Goal: Check status: Check status

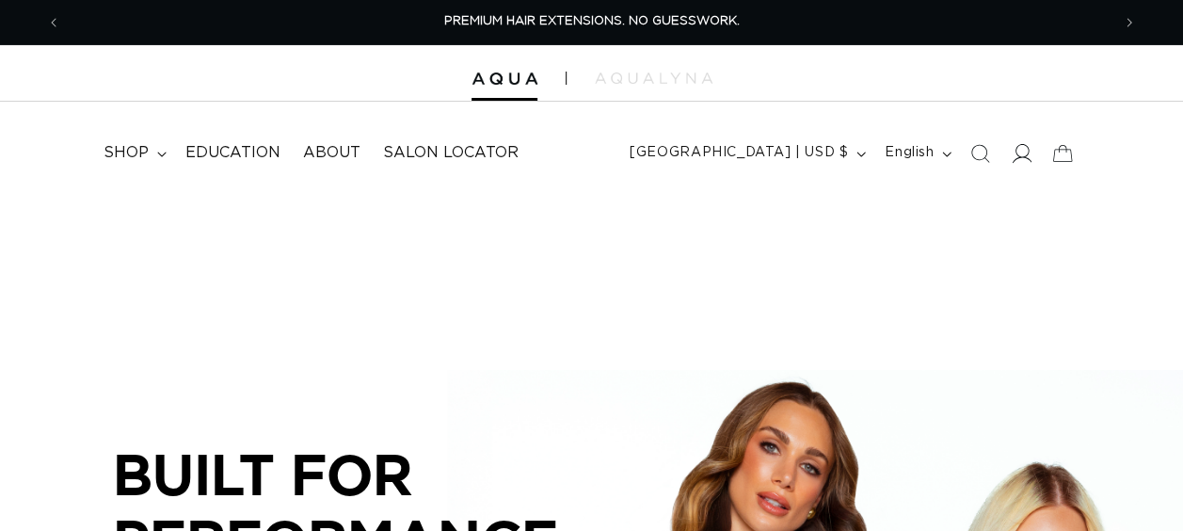
click at [1012, 143] on icon at bounding box center [1022, 153] width 20 height 20
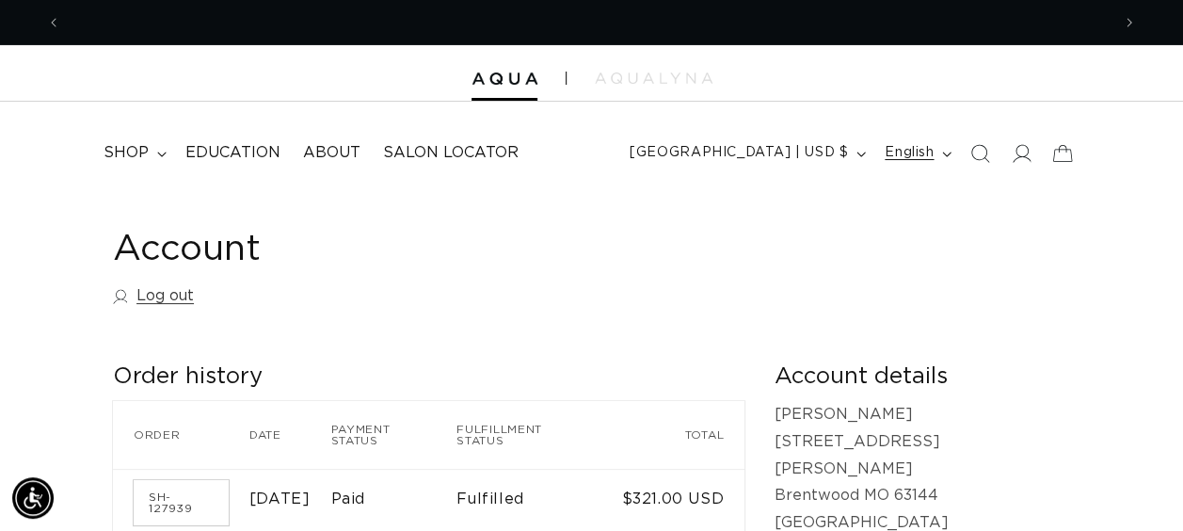
scroll to position [0, 1049]
click at [1024, 154] on icon at bounding box center [1022, 153] width 20 height 20
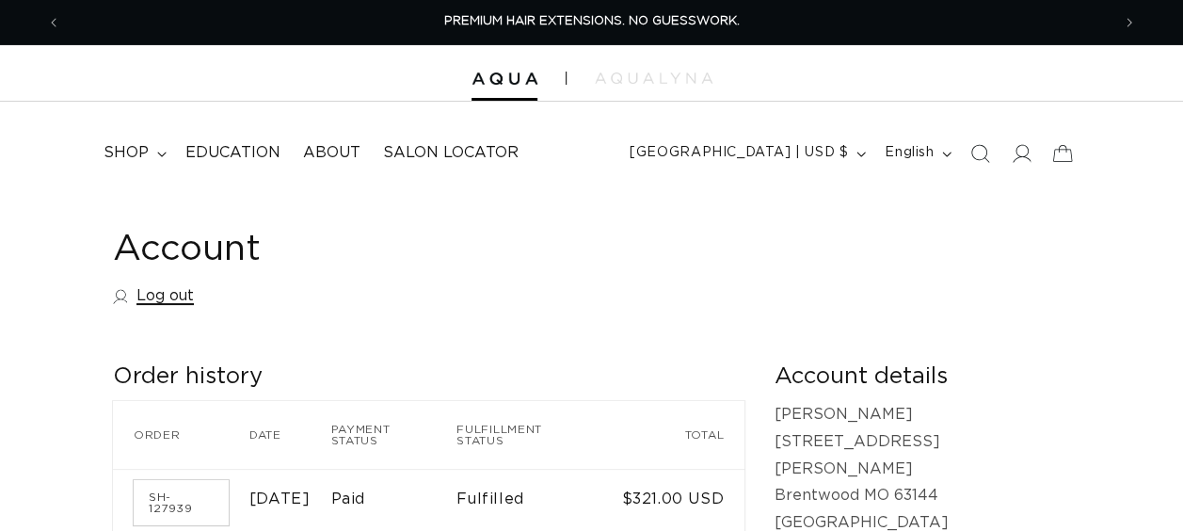
drag, startPoint x: 0, startPoint y: 0, endPoint x: 165, endPoint y: 296, distance: 338.4
click at [165, 296] on link "Log out" at bounding box center [153, 295] width 81 height 27
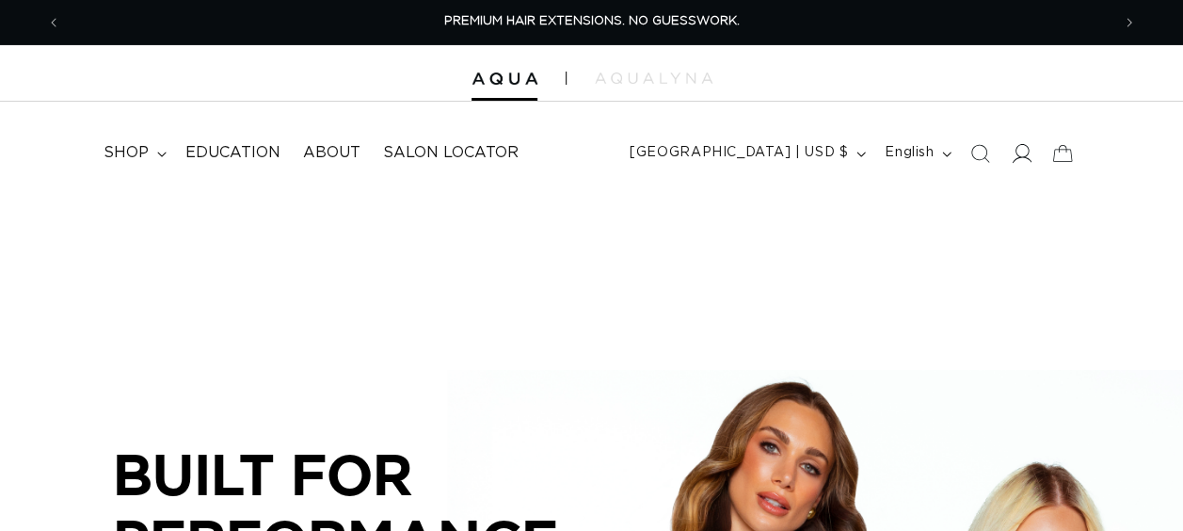
click at [1012, 156] on icon at bounding box center [1022, 153] width 20 height 20
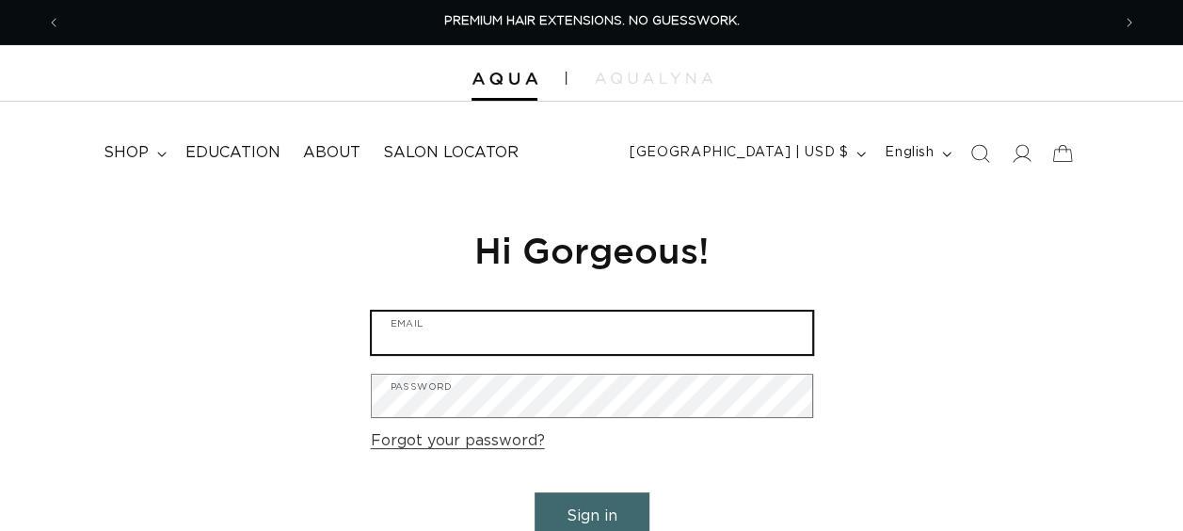
click at [631, 344] on input "Email" at bounding box center [592, 333] width 441 height 42
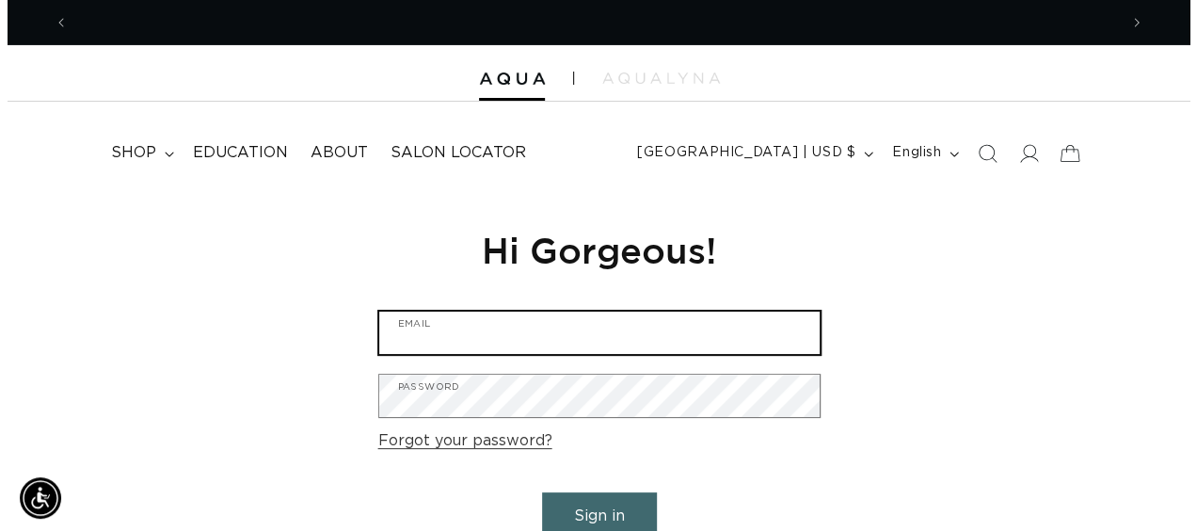
scroll to position [0, 1049]
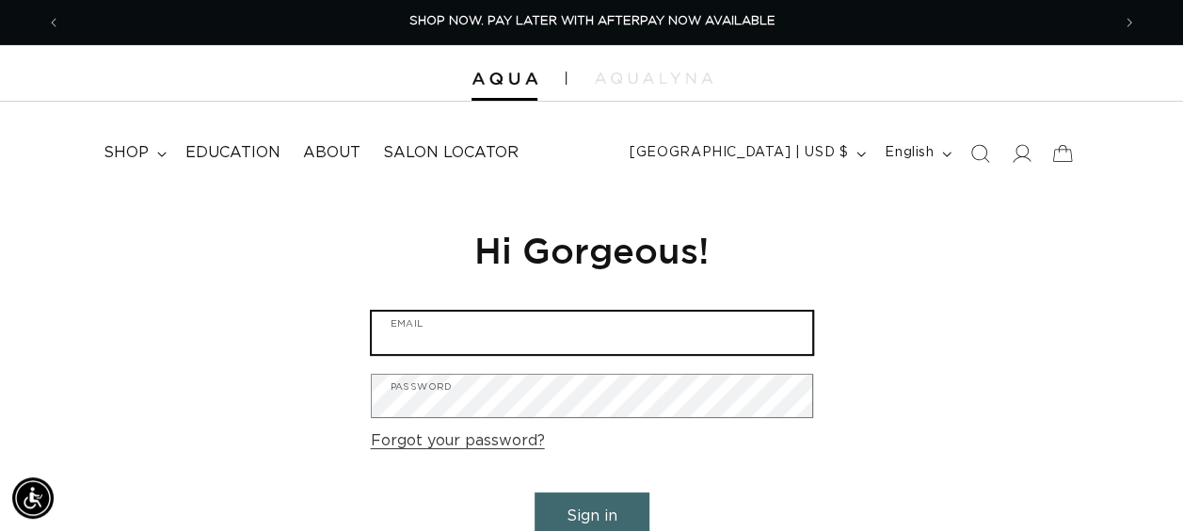
type input "hairbrentwood@christinawhitesalon.com"
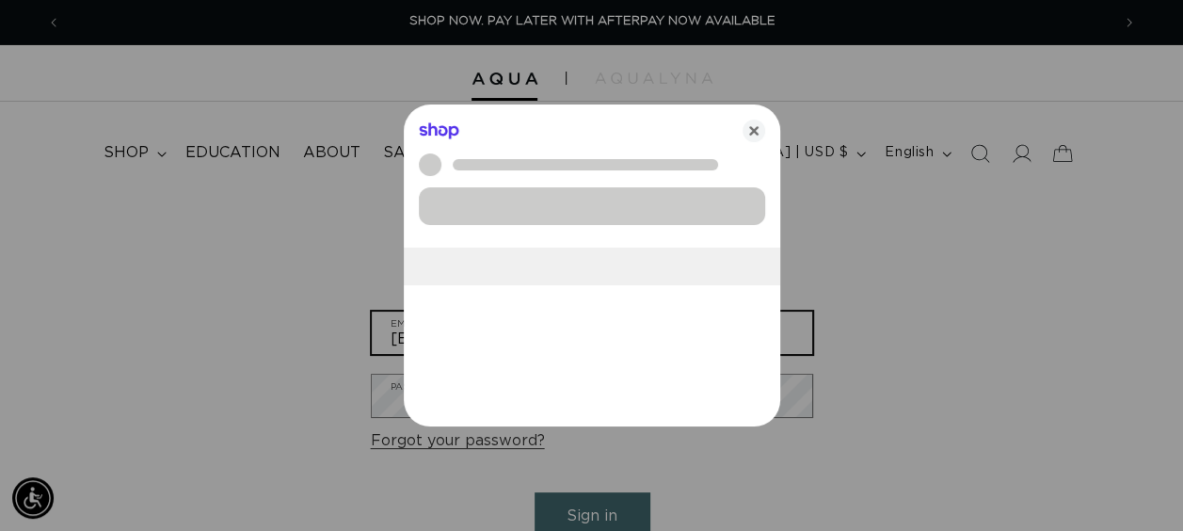
scroll to position [0, 1064]
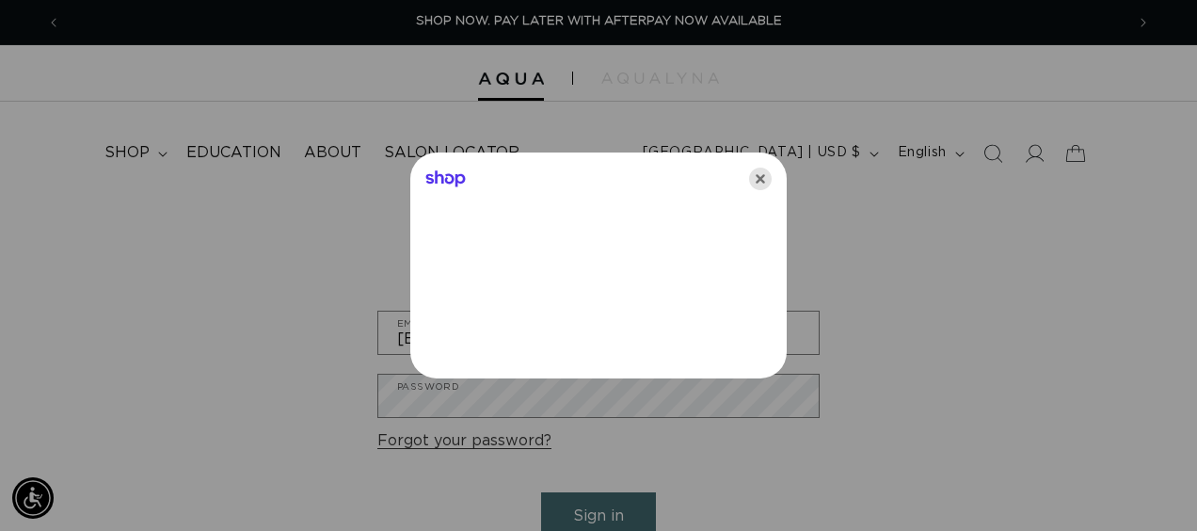
click at [763, 183] on icon "Close" at bounding box center [760, 179] width 23 height 23
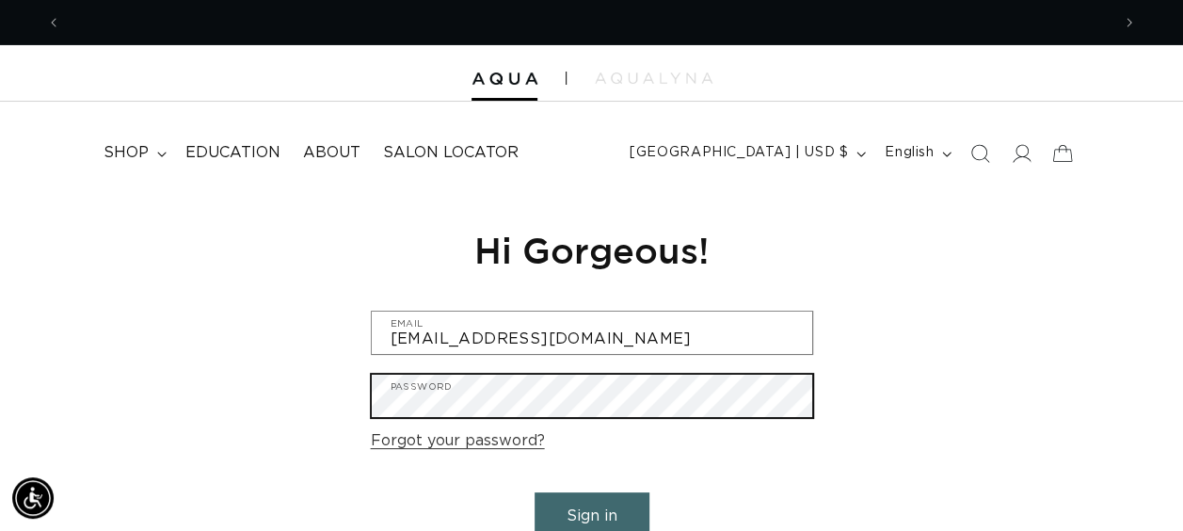
scroll to position [0, 1049]
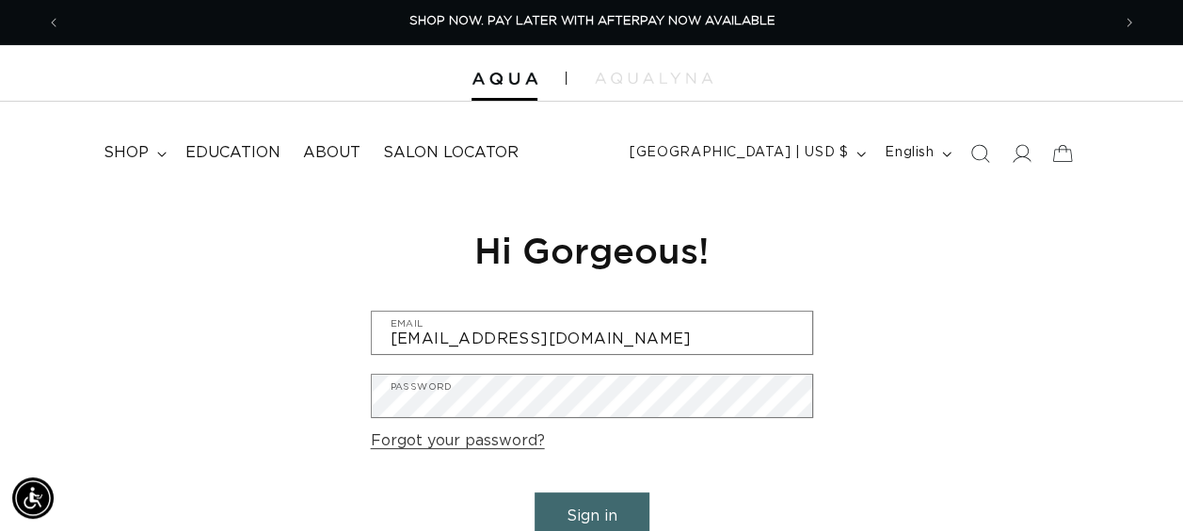
click at [567, 505] on button "Sign in" at bounding box center [592, 516] width 115 height 48
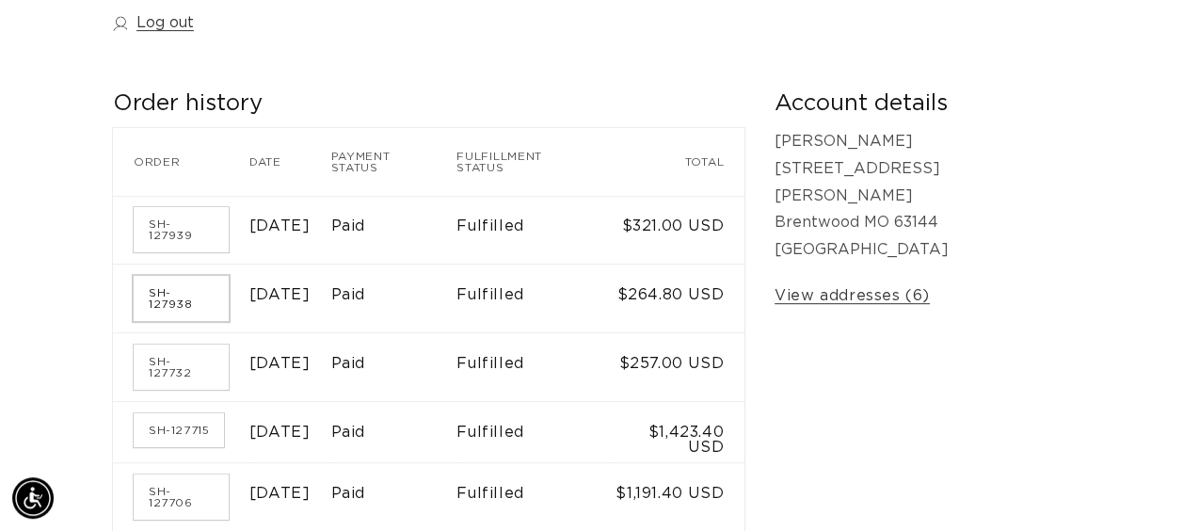
click at [196, 279] on link "SH-127938" at bounding box center [181, 298] width 95 height 45
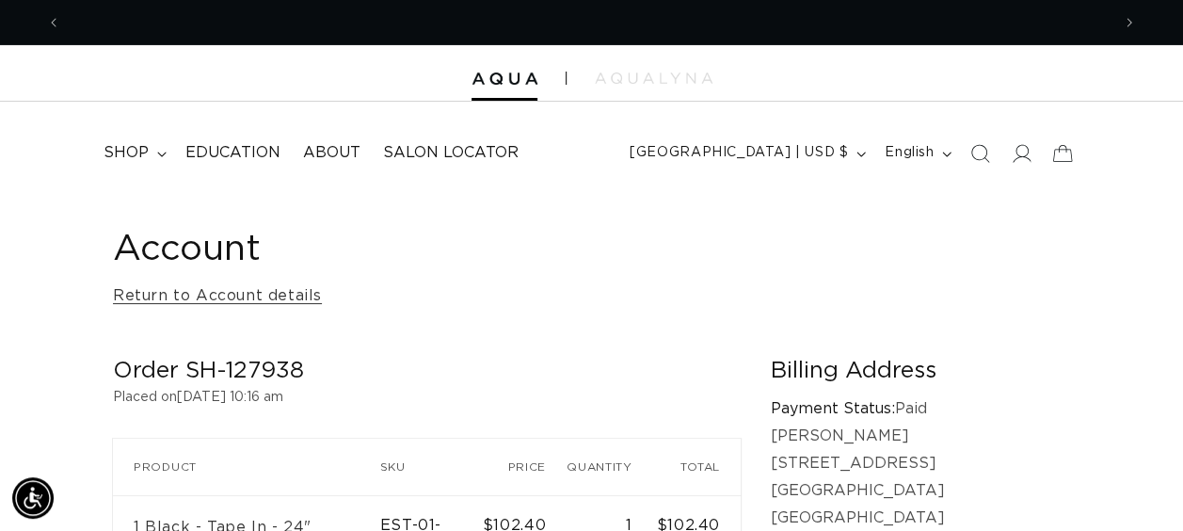
scroll to position [0, 1049]
